Goal: Transaction & Acquisition: Purchase product/service

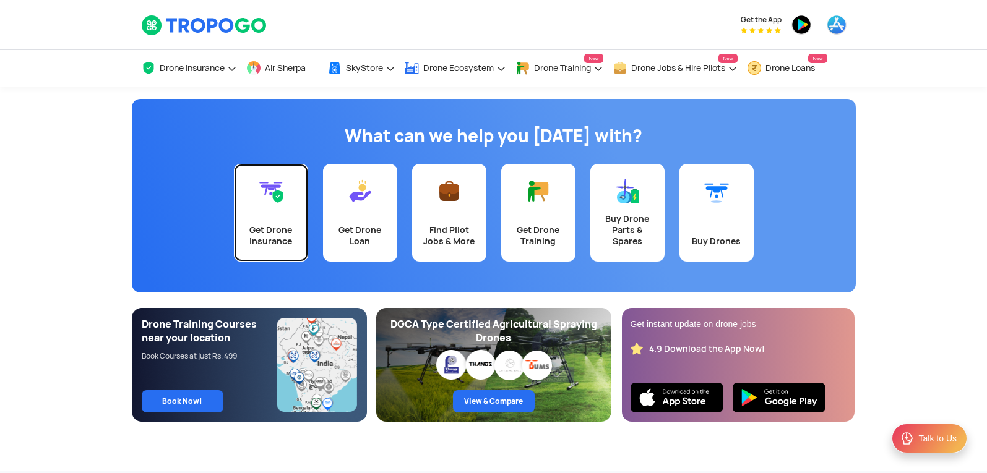
click at [283, 212] on link "Get Drone Insurance" at bounding box center [271, 213] width 74 height 98
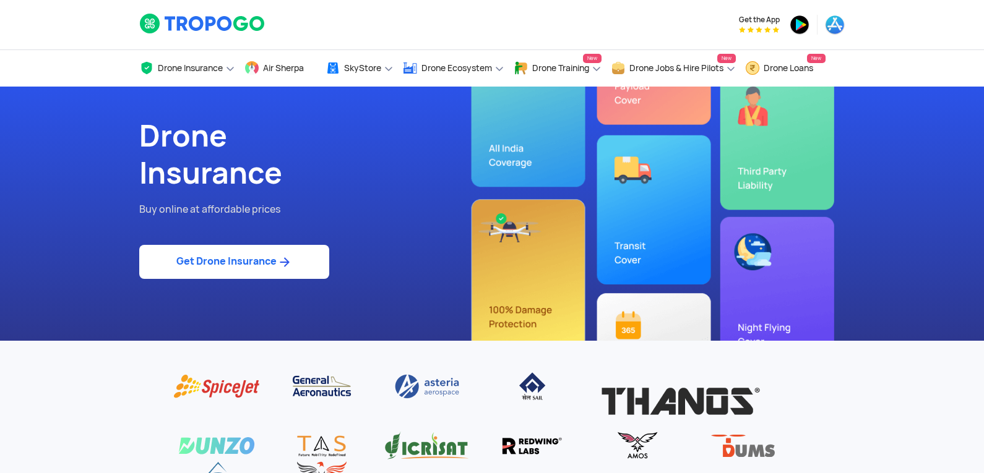
click at [254, 262] on link "Get Drone Insurance" at bounding box center [234, 262] width 190 height 34
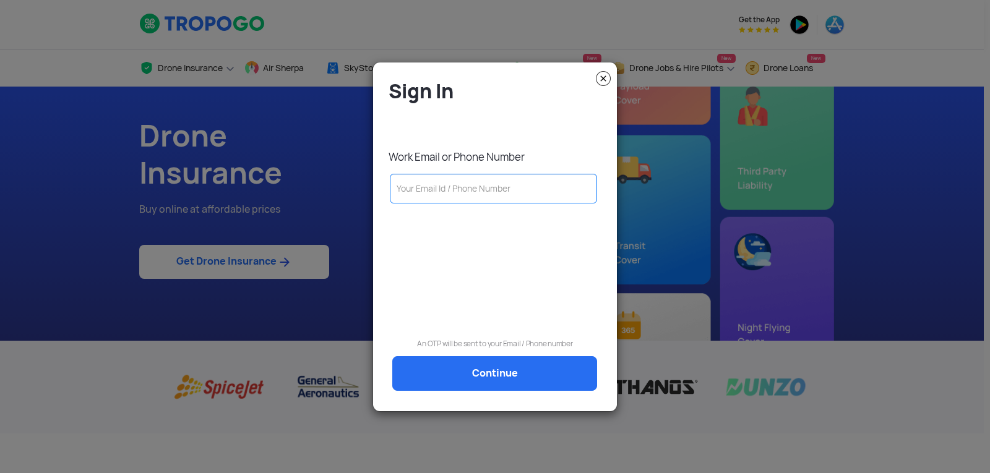
click at [434, 197] on input "text" at bounding box center [493, 189] width 207 height 30
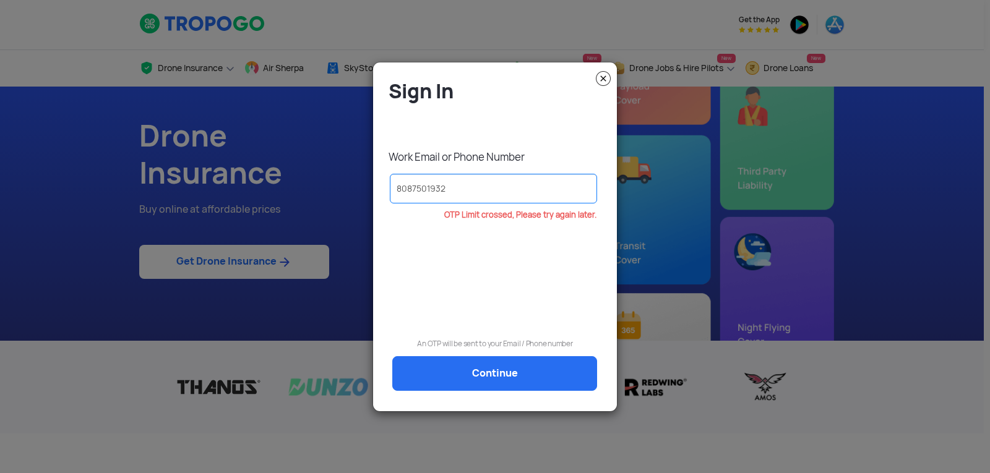
click at [479, 188] on input "8087501932" at bounding box center [493, 189] width 207 height 30
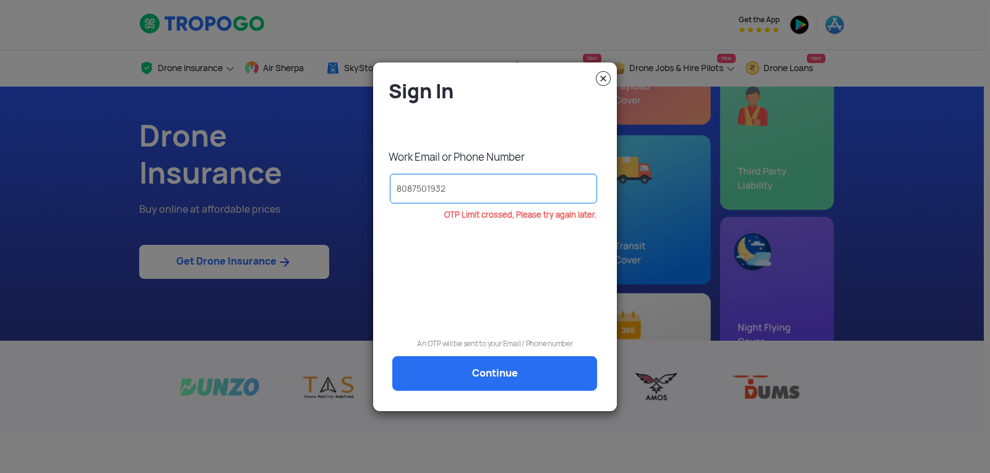
drag, startPoint x: 479, startPoint y: 188, endPoint x: 145, endPoint y: 158, distance: 334.9
click at [145, 158] on modal-container "Sign In Work Email or Phone Number 8087501932 OTP Limit crossed, Please try aga…" at bounding box center [495, 236] width 990 height 473
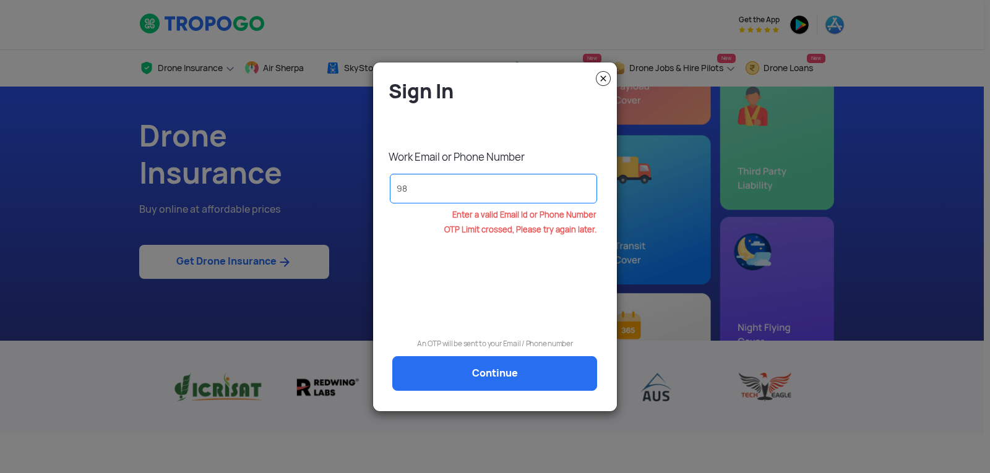
type input "9"
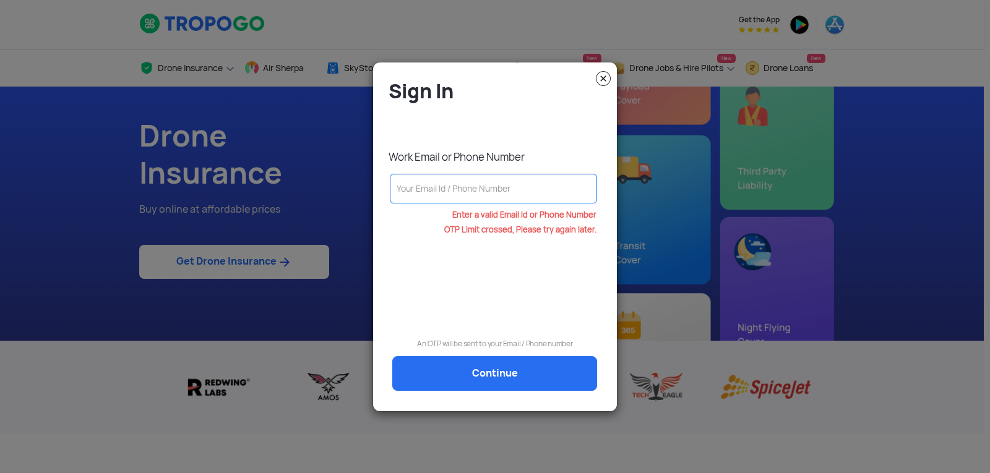
click at [599, 80] on img at bounding box center [603, 78] width 15 height 15
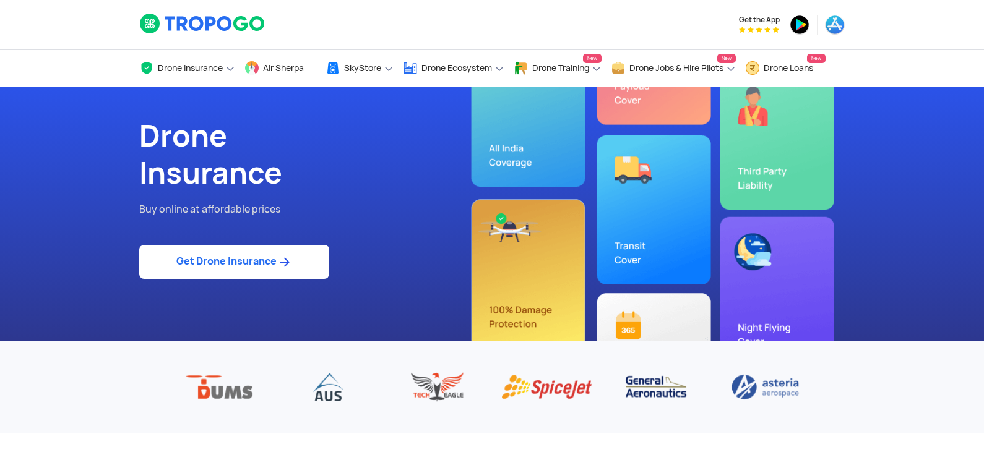
click at [272, 252] on link "Get Drone Insurance" at bounding box center [234, 262] width 190 height 34
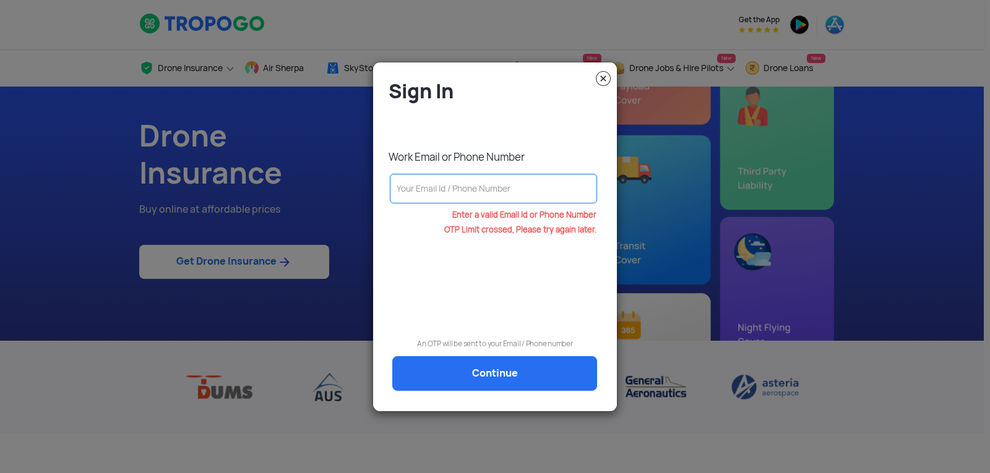
click at [453, 188] on input "text" at bounding box center [493, 189] width 207 height 30
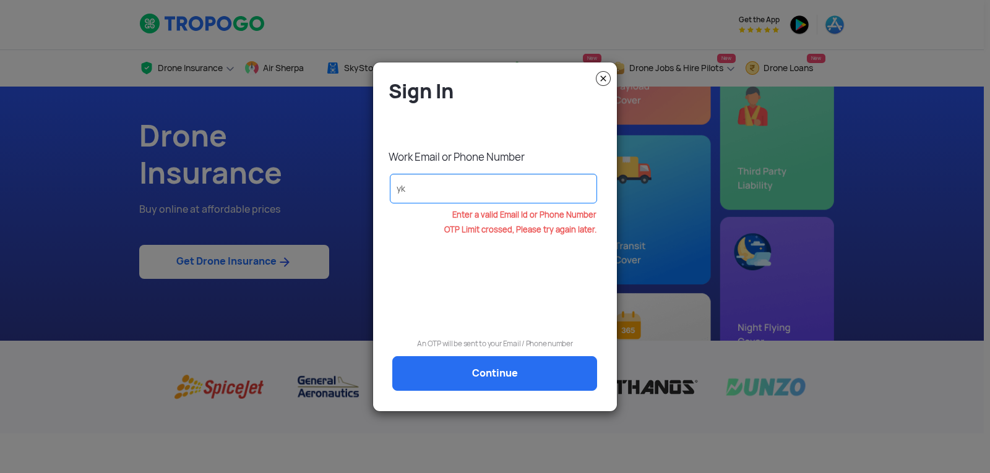
type input "y"
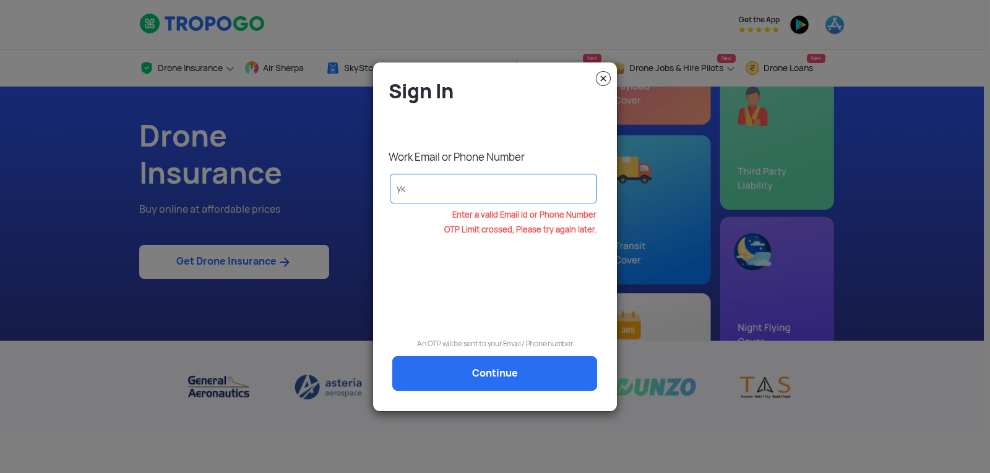
type input "y"
